Goal: Task Accomplishment & Management: Use online tool/utility

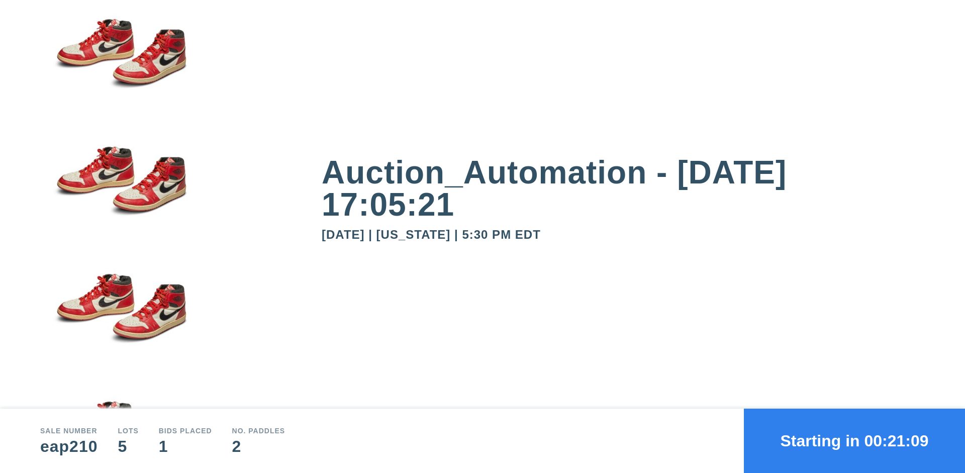
click at [854, 441] on button "Starting in 00:21:09" at bounding box center [854, 441] width 221 height 64
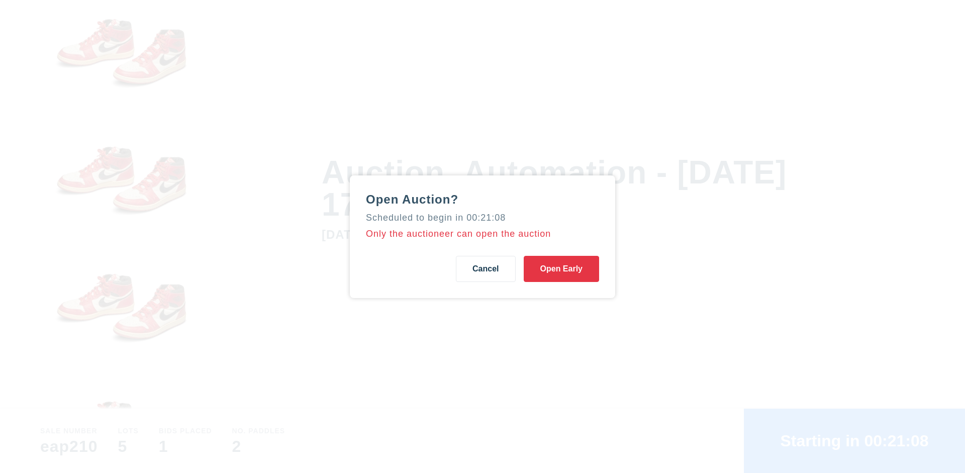
click at [561, 268] on button "Open Early" at bounding box center [561, 269] width 75 height 26
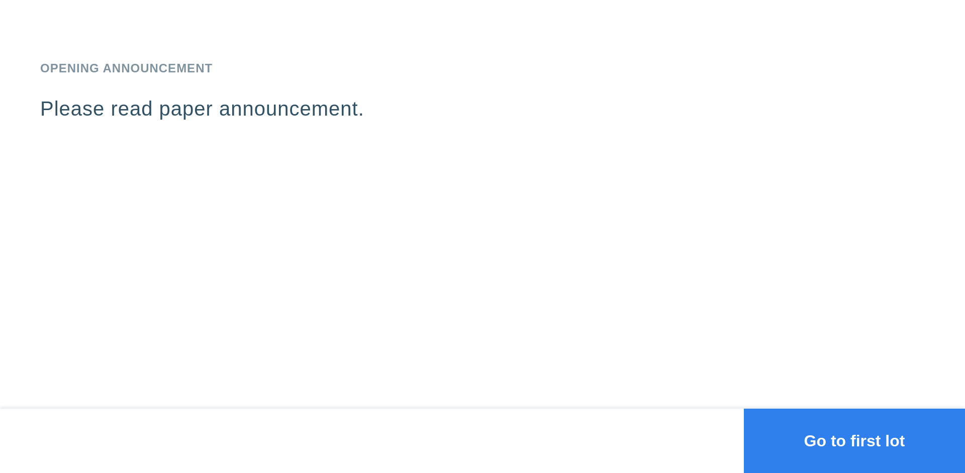
click at [854, 441] on button "Go to first lot" at bounding box center [854, 441] width 221 height 64
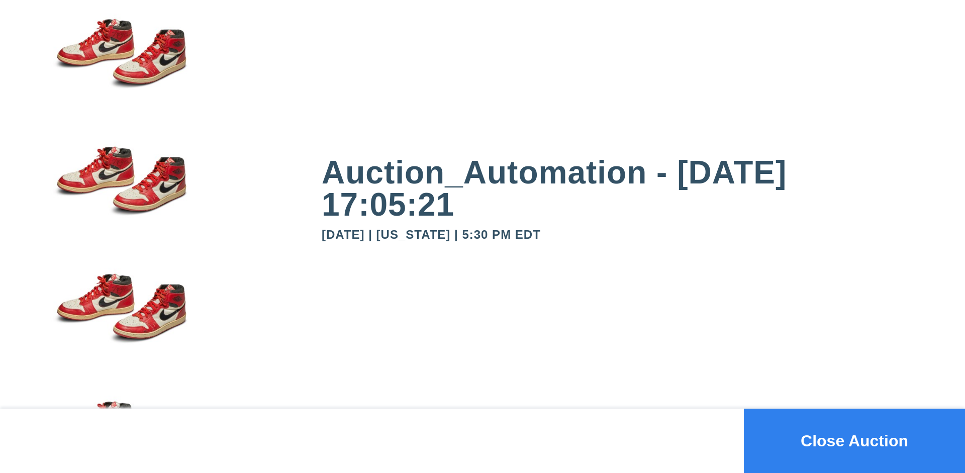
click at [854, 441] on button "Close Auction" at bounding box center [854, 441] width 221 height 64
